Goal: Information Seeking & Learning: Learn about a topic

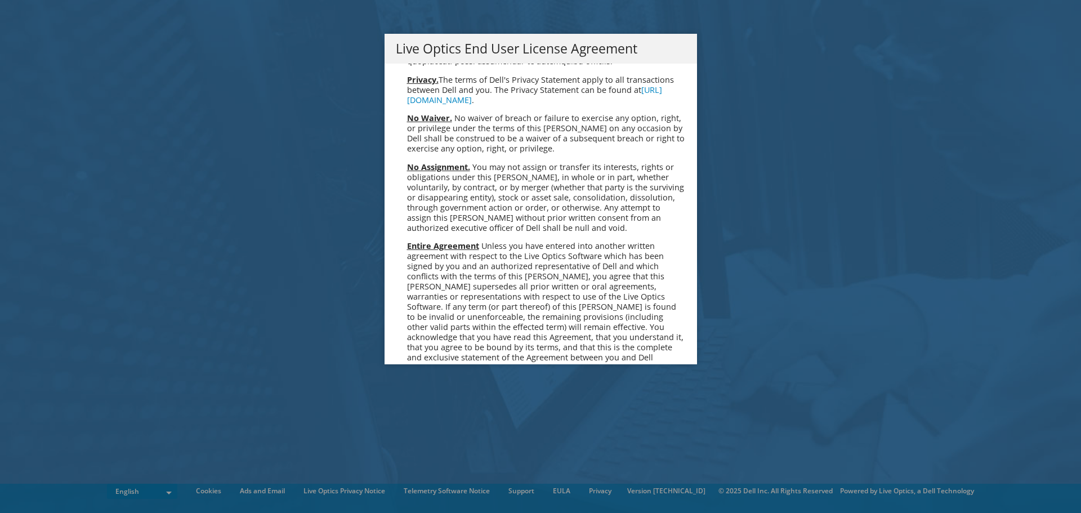
scroll to position [4257, 0]
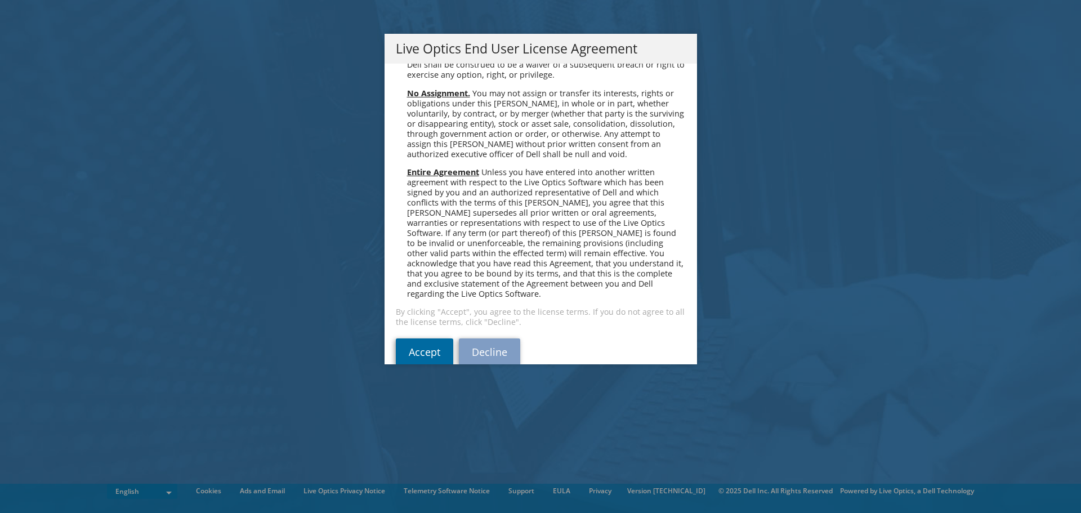
click at [413, 338] on link "Accept" at bounding box center [424, 351] width 57 height 27
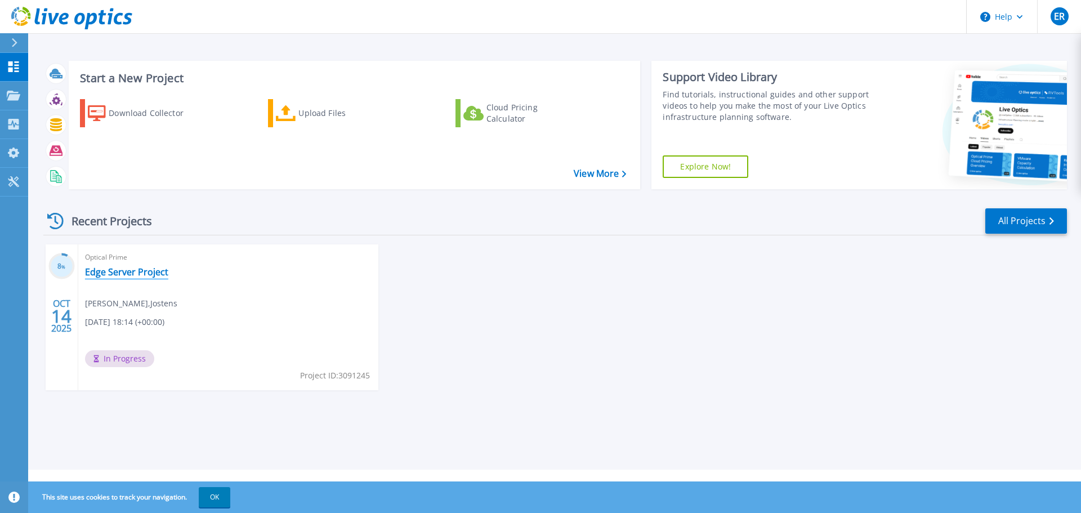
click at [134, 272] on link "Edge Server Project" at bounding box center [126, 271] width 83 height 11
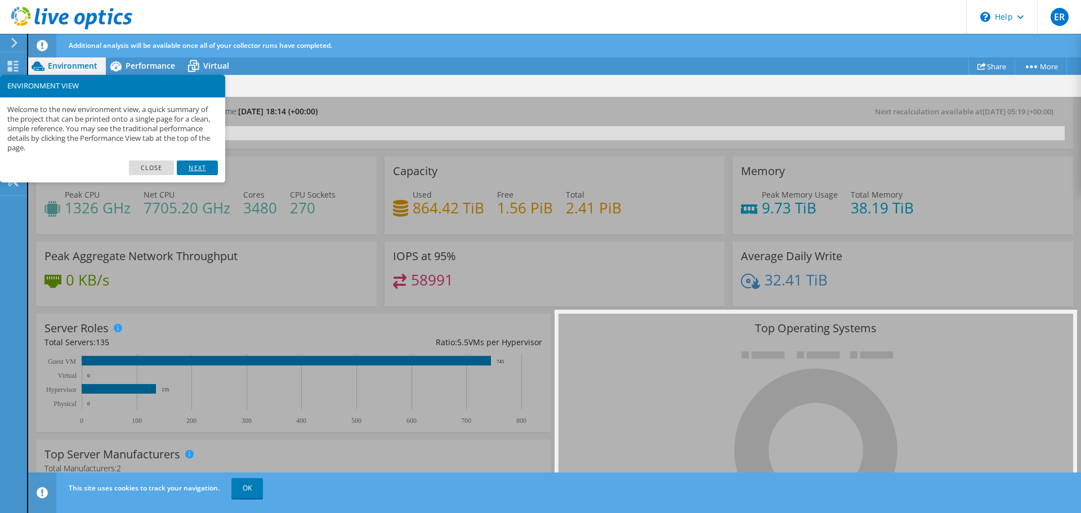
click at [190, 164] on link "Next" at bounding box center [197, 167] width 41 height 15
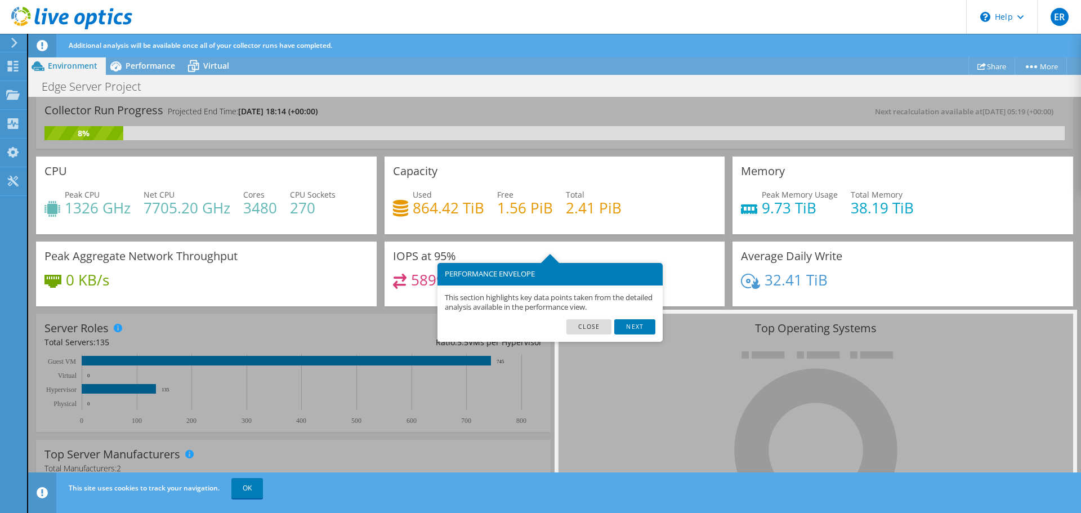
scroll to position [23, 0]
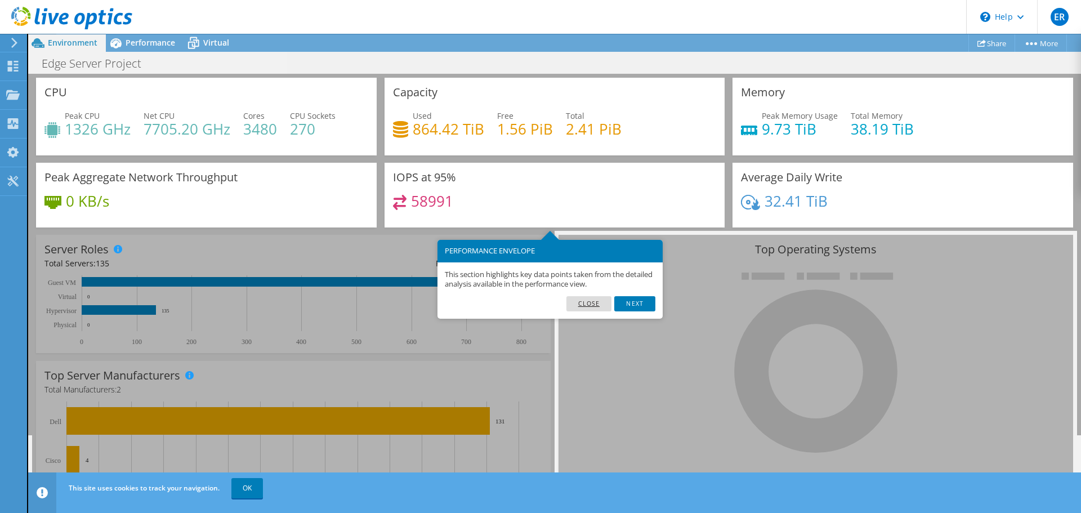
click at [582, 302] on link "Close" at bounding box center [589, 303] width 46 height 15
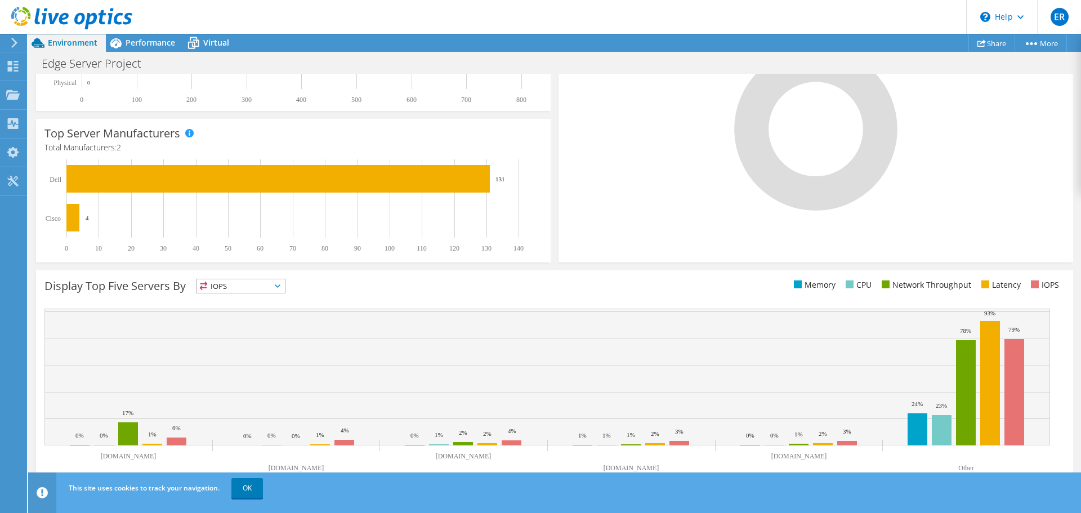
scroll to position [305, 0]
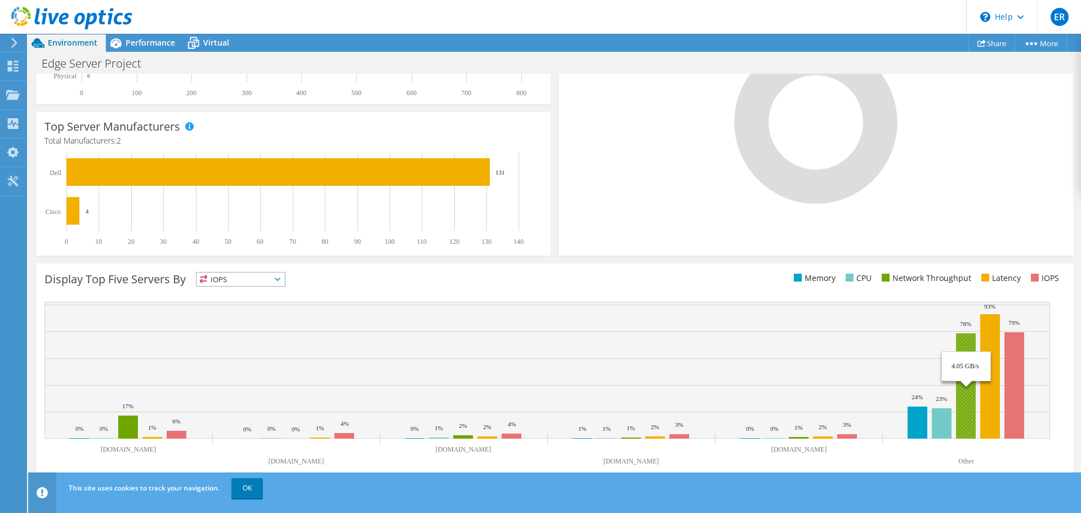
click at [965, 395] on rect at bounding box center [966, 385] width 20 height 105
click at [242, 284] on span "IOPS" at bounding box center [240, 279] width 88 height 14
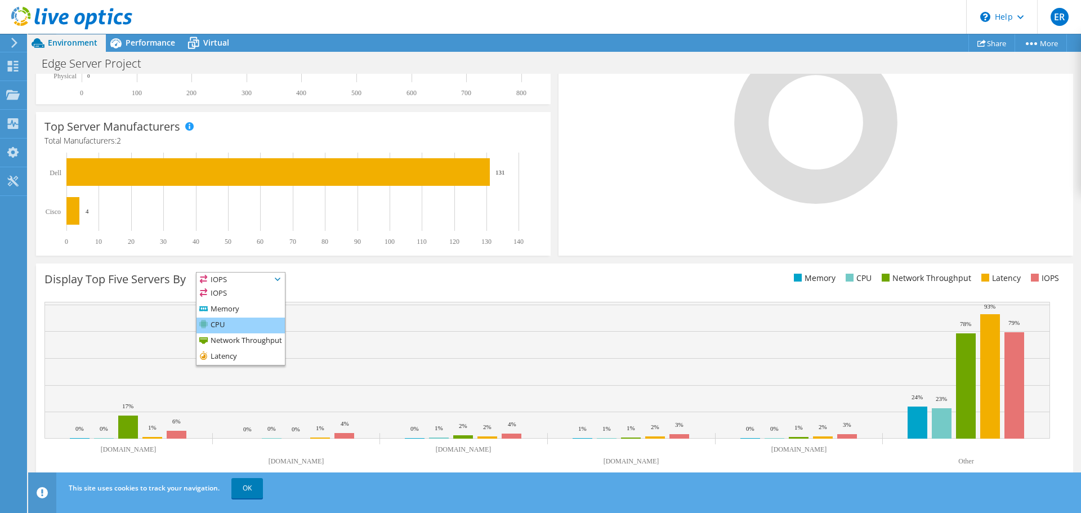
click at [242, 323] on li "CPU" at bounding box center [240, 326] width 88 height 16
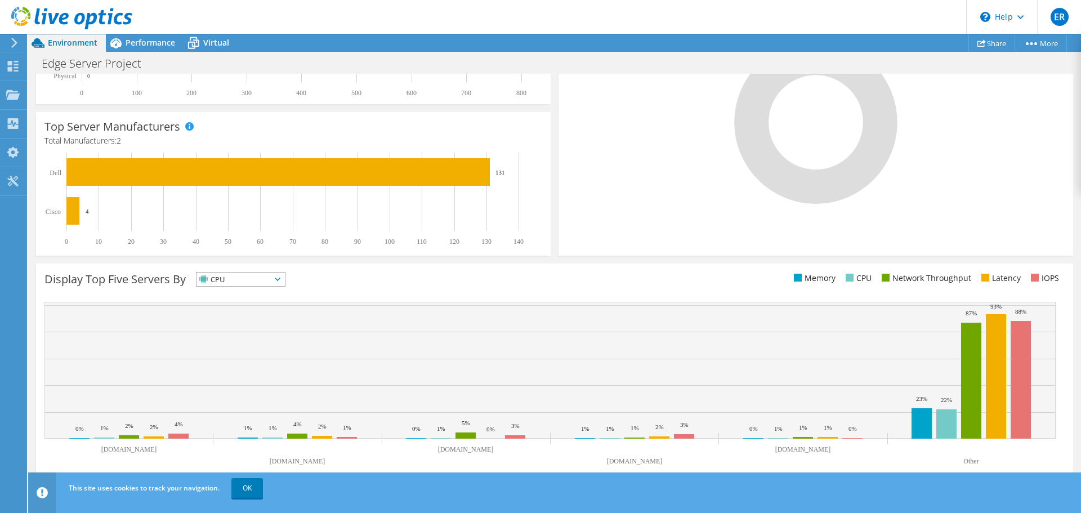
click at [257, 278] on span "CPU" at bounding box center [233, 279] width 74 height 14
click at [249, 306] on li "Memory" at bounding box center [240, 310] width 88 height 16
click at [261, 282] on span "Memory" at bounding box center [233, 279] width 74 height 14
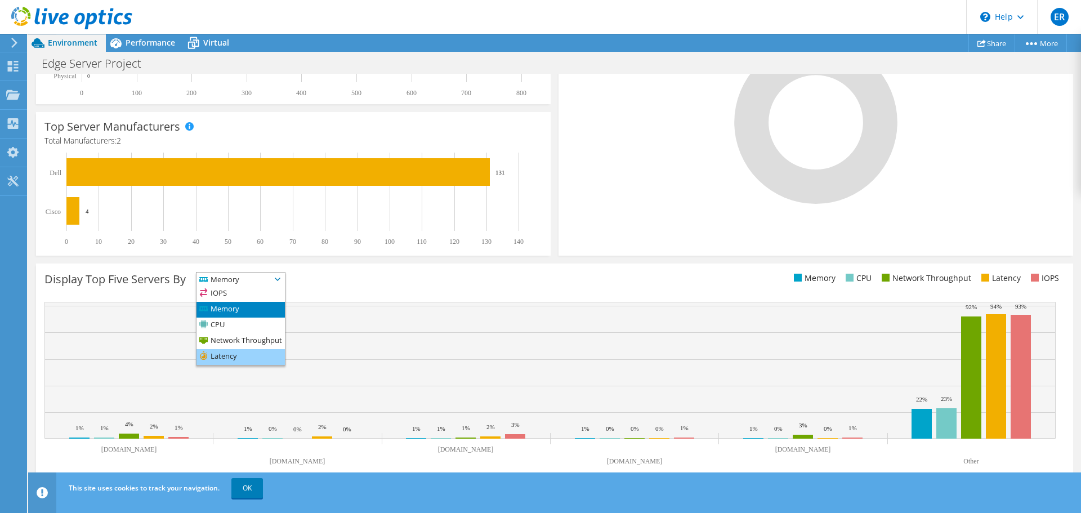
click at [255, 352] on li "Latency" at bounding box center [240, 357] width 88 height 16
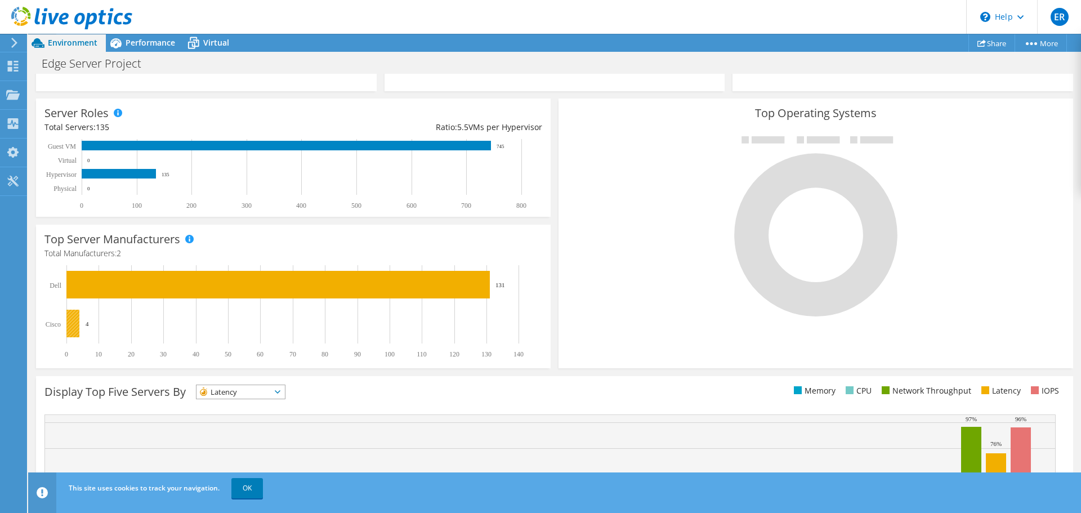
scroll to position [338, 0]
click at [270, 393] on span "Latency" at bounding box center [233, 392] width 74 height 14
click at [260, 450] on li "Network Throughput" at bounding box center [240, 454] width 88 height 16
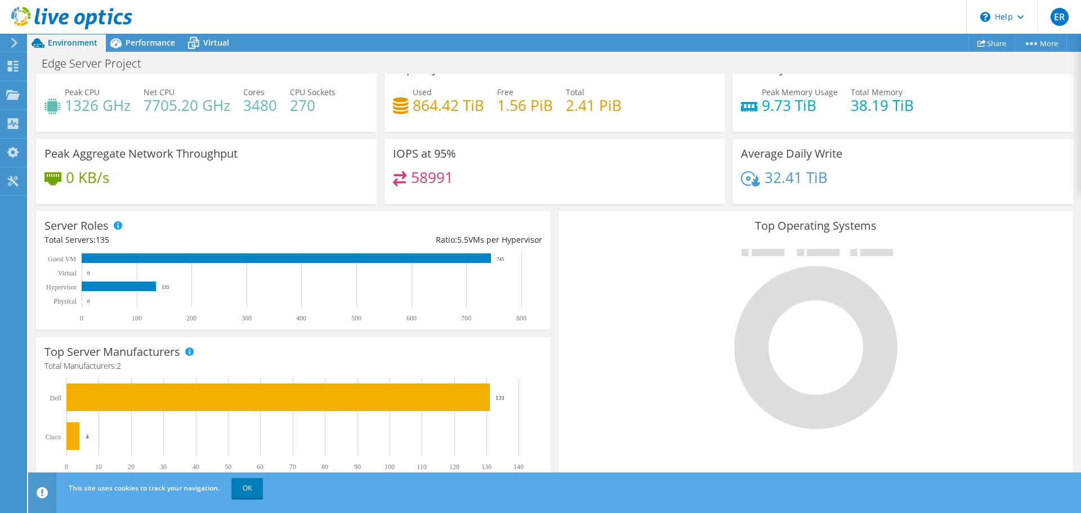
scroll to position [225, 0]
click at [200, 42] on icon at bounding box center [194, 43] width 20 height 20
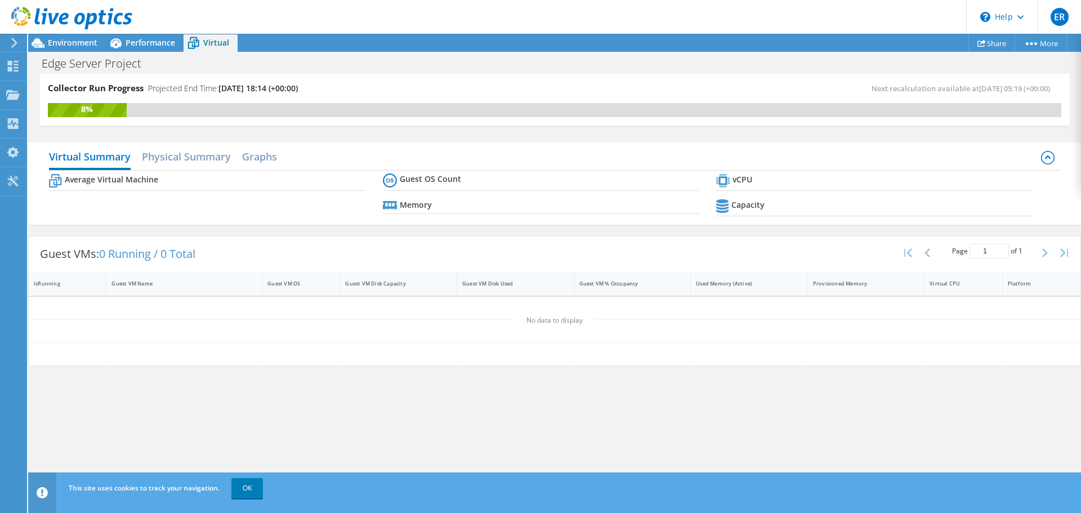
scroll to position [0, 0]
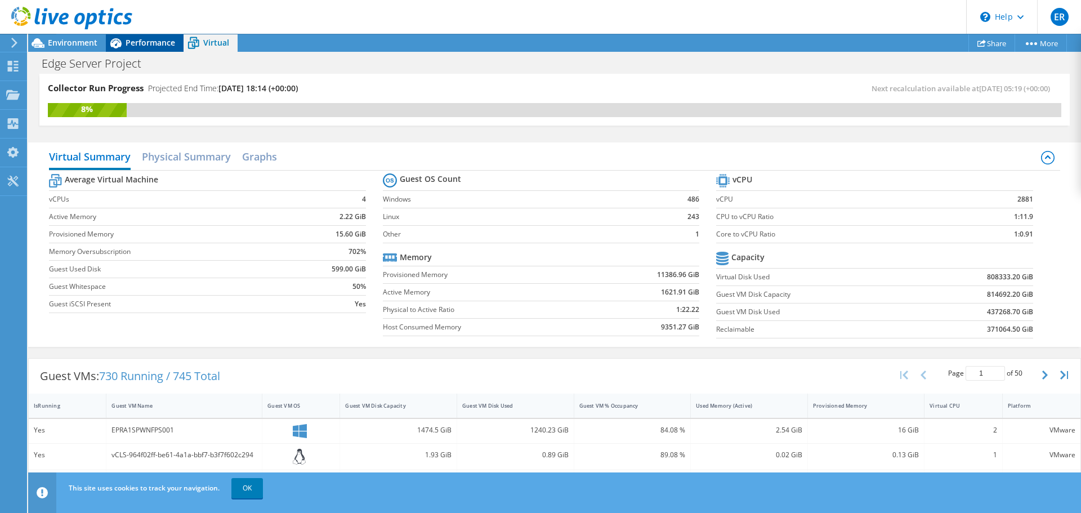
click at [158, 43] on span "Performance" at bounding box center [151, 42] width 50 height 11
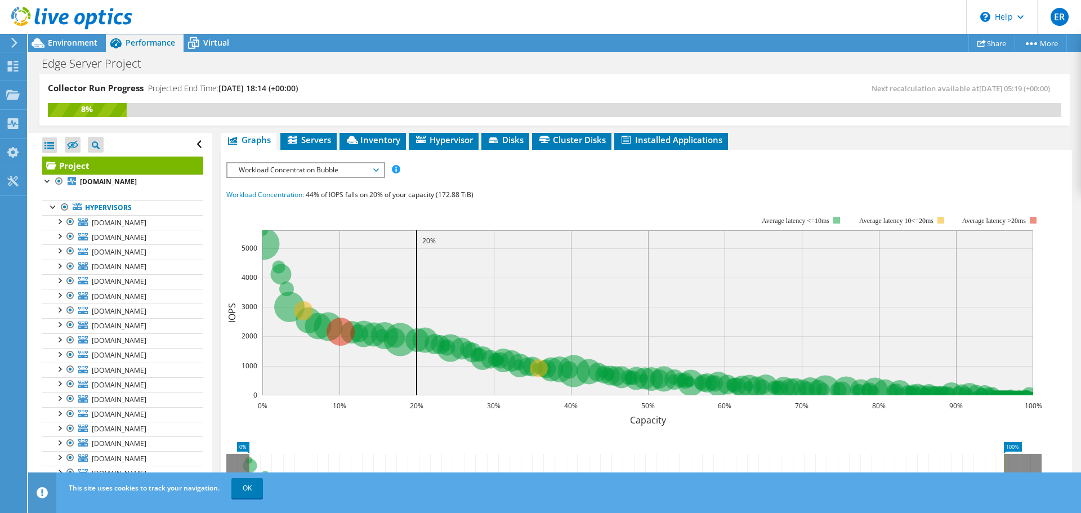
click at [377, 163] on span "Workload Concentration Bubble" at bounding box center [305, 170] width 145 height 14
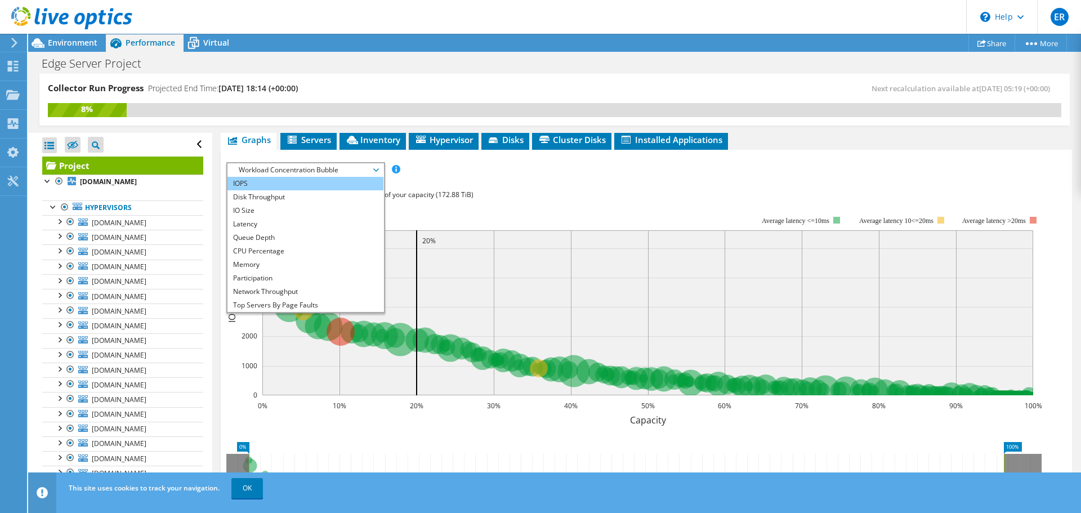
click at [319, 177] on li "IOPS" at bounding box center [305, 184] width 156 height 14
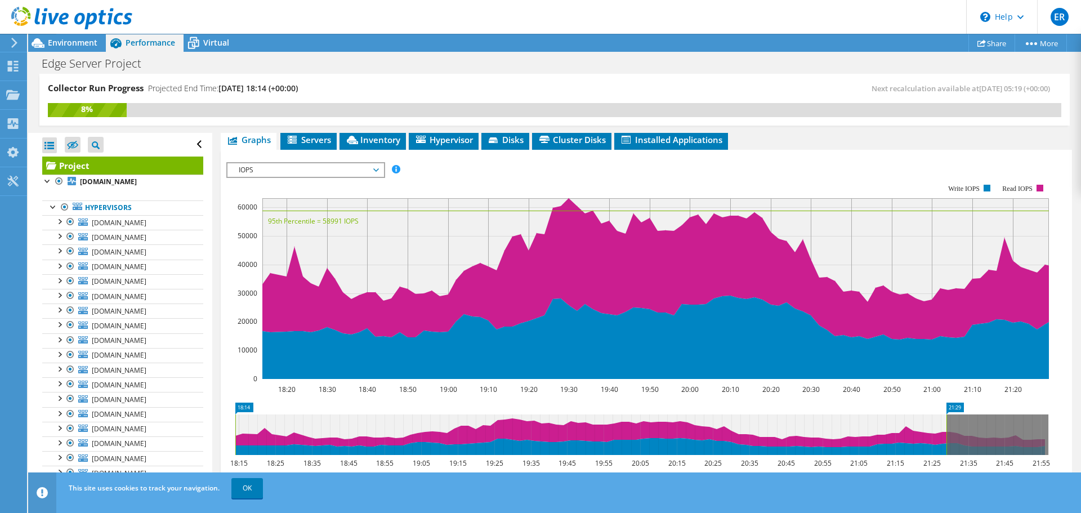
click at [17, 37] on div at bounding box center [66, 19] width 132 height 38
click at [16, 45] on icon at bounding box center [14, 43] width 8 height 10
